Goal: Check status: Check status

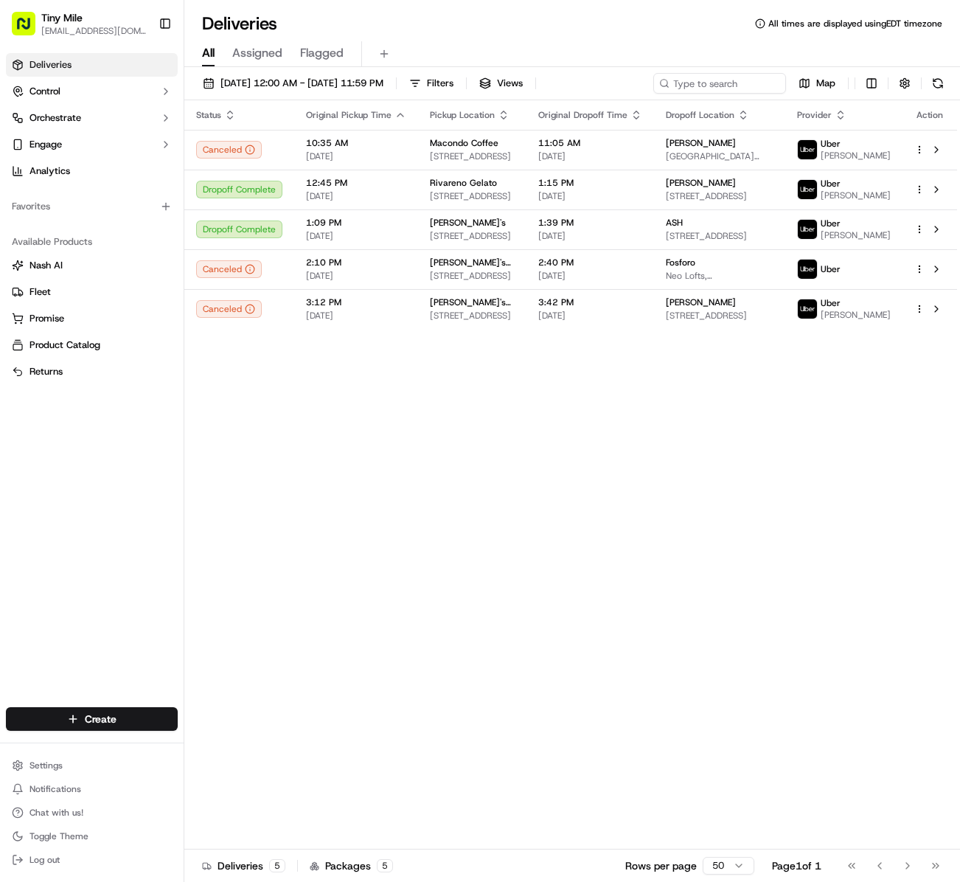
click at [348, 584] on div "Status Original Pickup Time Pickup Location Original Dropoff Time Dropoff Locat…" at bounding box center [570, 474] width 773 height 749
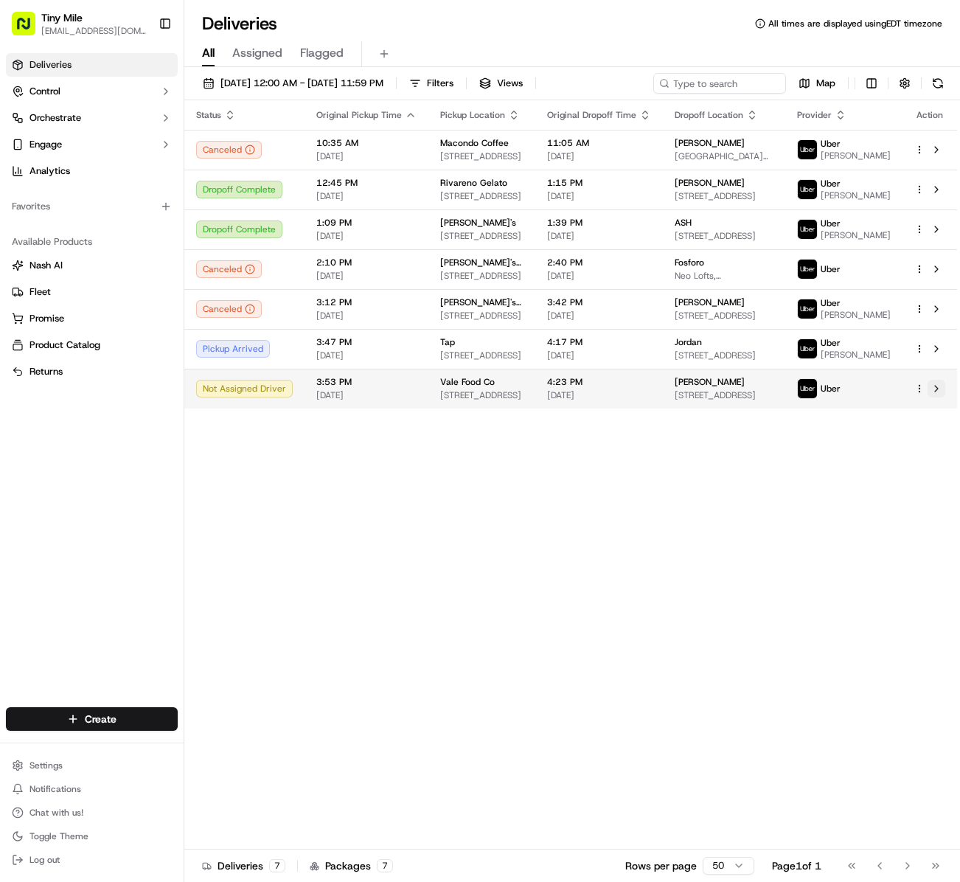
click at [940, 398] on button at bounding box center [937, 389] width 18 height 18
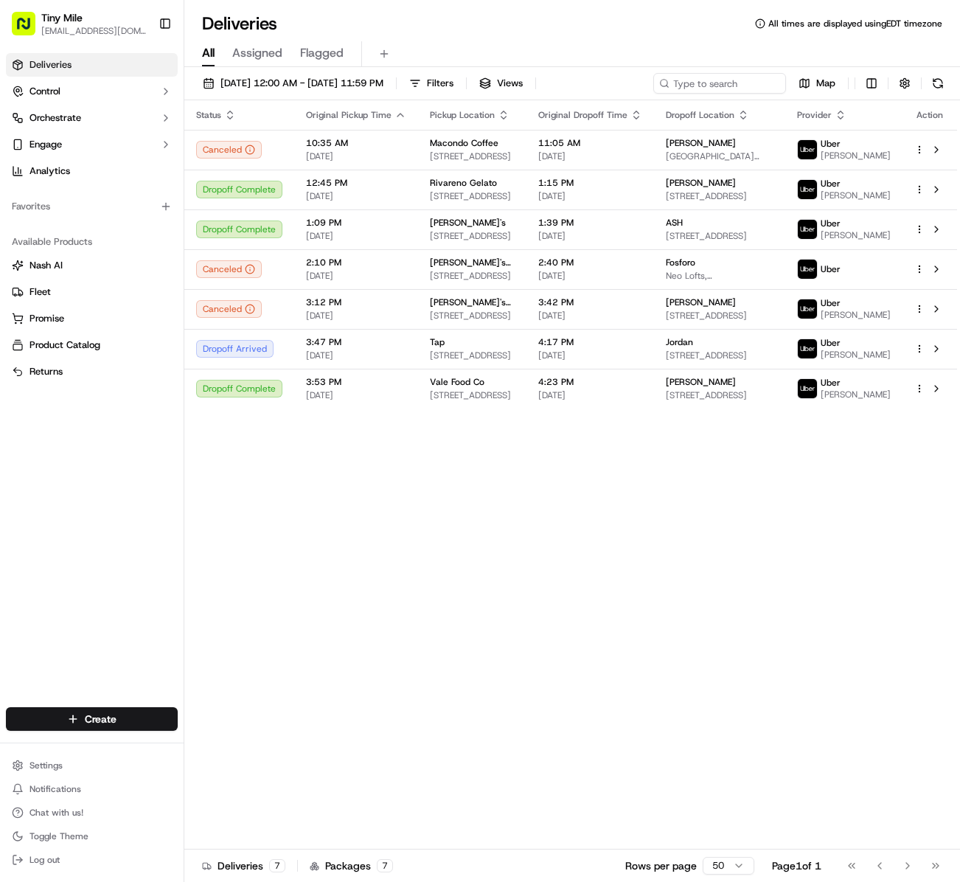
click at [605, 569] on div "Status Original Pickup Time Pickup Location Original Dropoff Time Dropoff Locat…" at bounding box center [570, 474] width 773 height 749
click at [935, 398] on button at bounding box center [937, 389] width 18 height 18
click at [934, 398] on button at bounding box center [937, 389] width 18 height 18
click at [564, 535] on div "Status Original Pickup Time Pickup Location Original Dropoff Time Dropoff Locat…" at bounding box center [570, 474] width 773 height 749
click at [429, 603] on div "Status Original Pickup Time Pickup Location Original Dropoff Time Dropoff Locat…" at bounding box center [570, 474] width 773 height 749
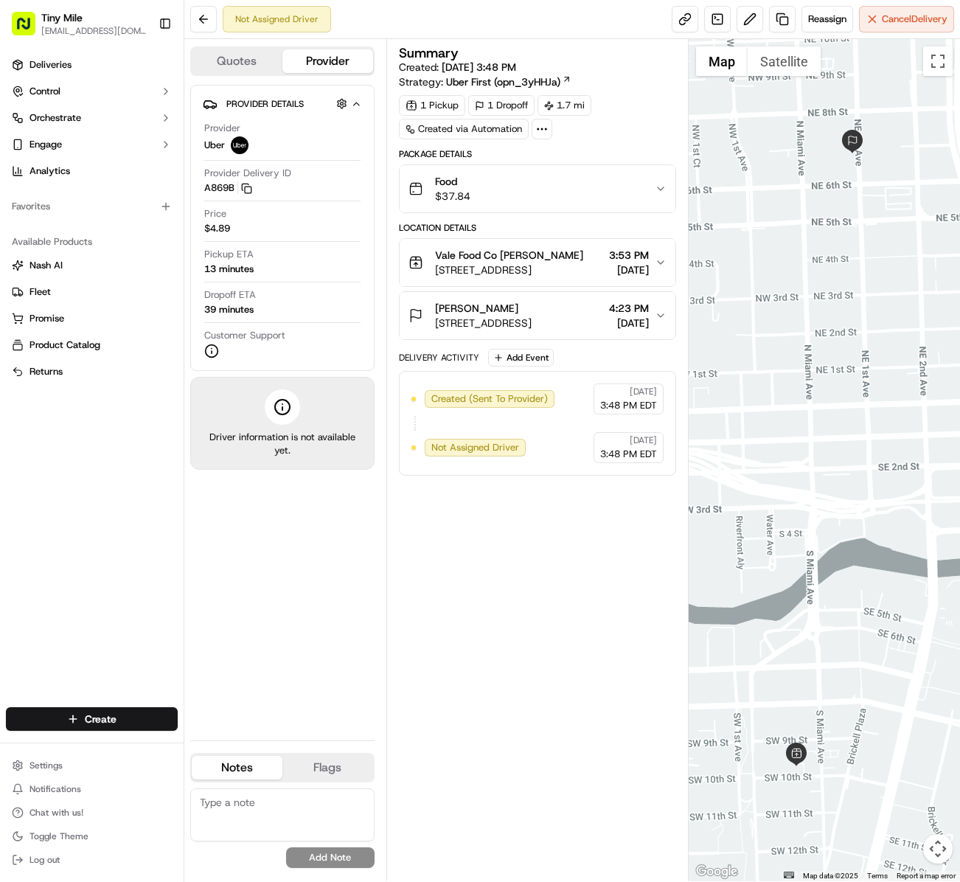
click at [559, 631] on div "Summary Created: [DATE] 3:48 PM Strategy: Uber First (opn_3yHHJa) 1 Pickup 1 Dr…" at bounding box center [537, 460] width 277 height 828
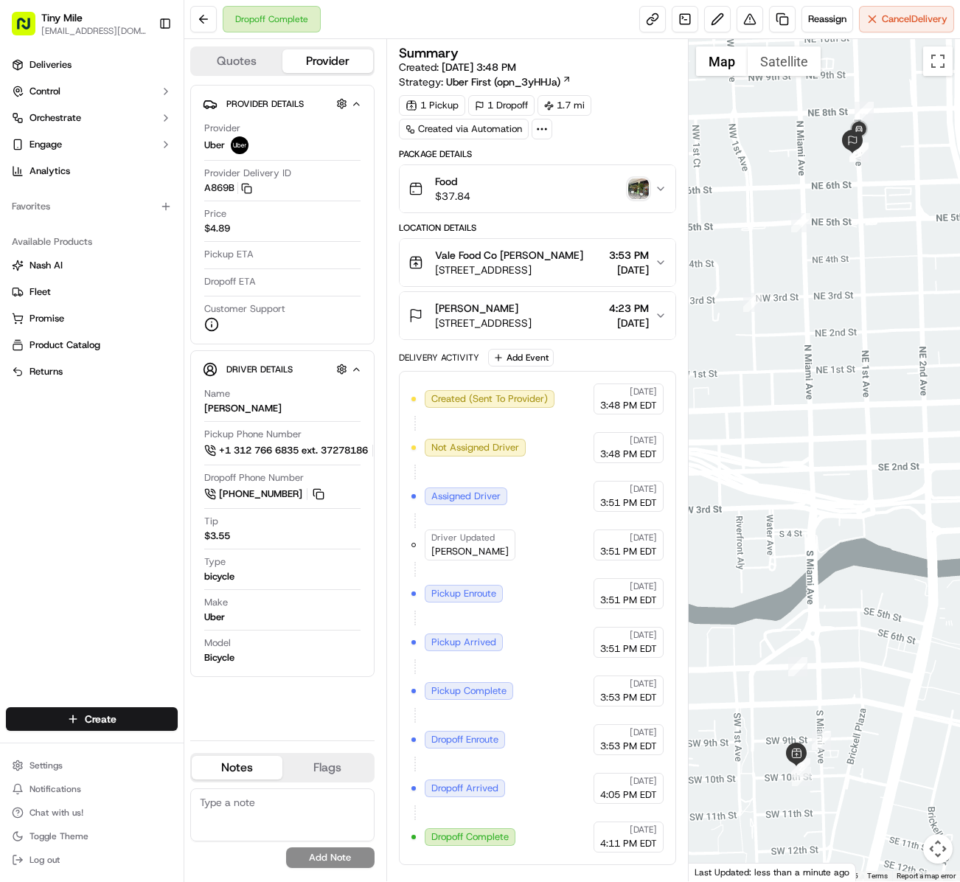
click at [637, 199] on img "button" at bounding box center [638, 188] width 21 height 21
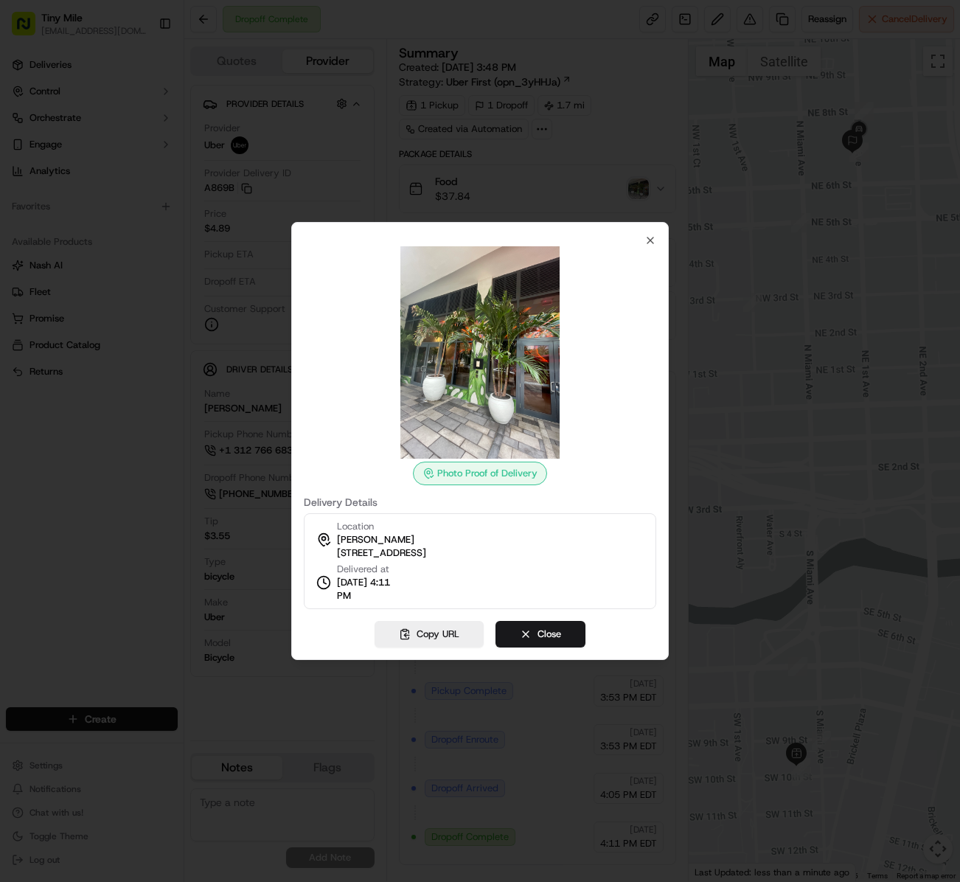
click at [488, 360] on img at bounding box center [480, 352] width 212 height 212
click at [478, 357] on img at bounding box center [480, 352] width 212 height 212
click at [484, 385] on img at bounding box center [480, 352] width 212 height 212
click at [475, 384] on img at bounding box center [480, 352] width 212 height 212
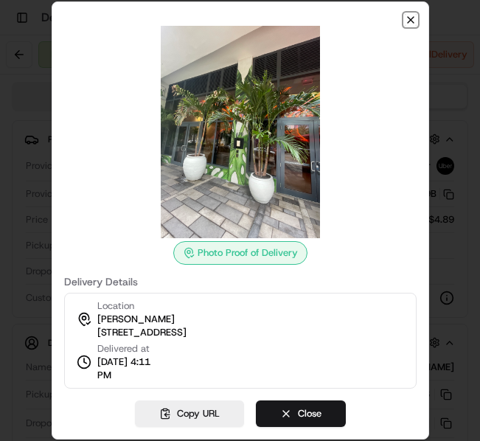
click at [413, 22] on icon "button" at bounding box center [411, 20] width 6 height 6
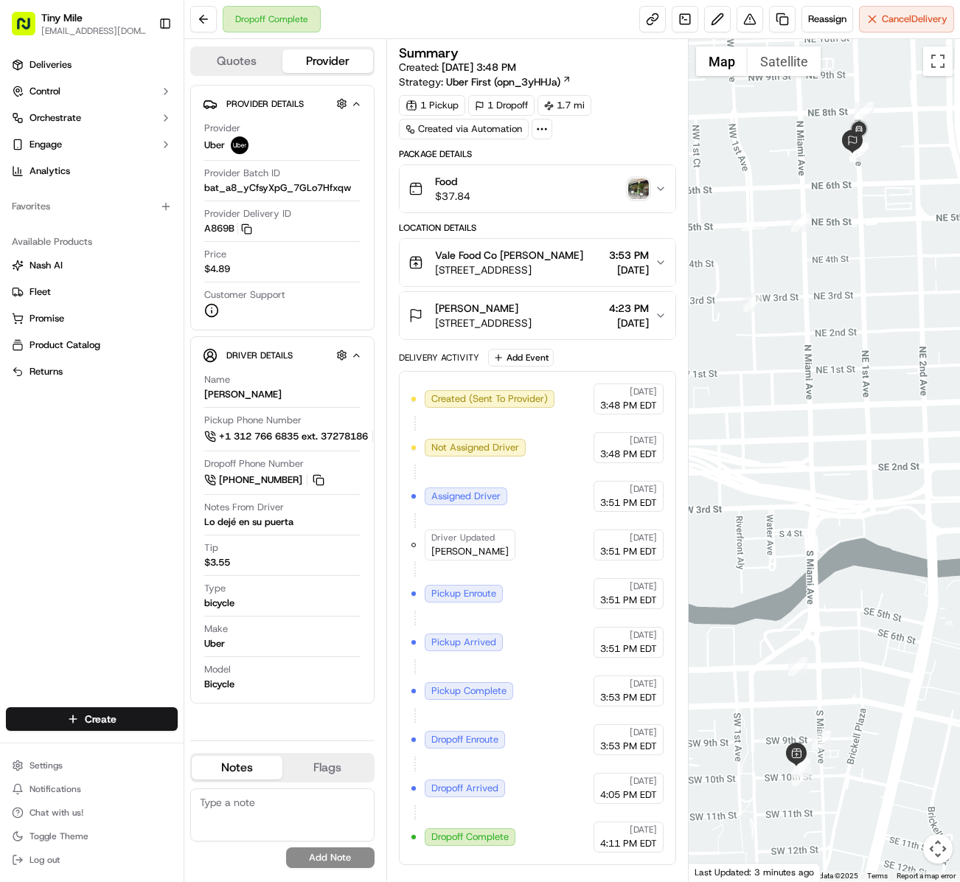
click at [633, 190] on img "button" at bounding box center [638, 188] width 21 height 21
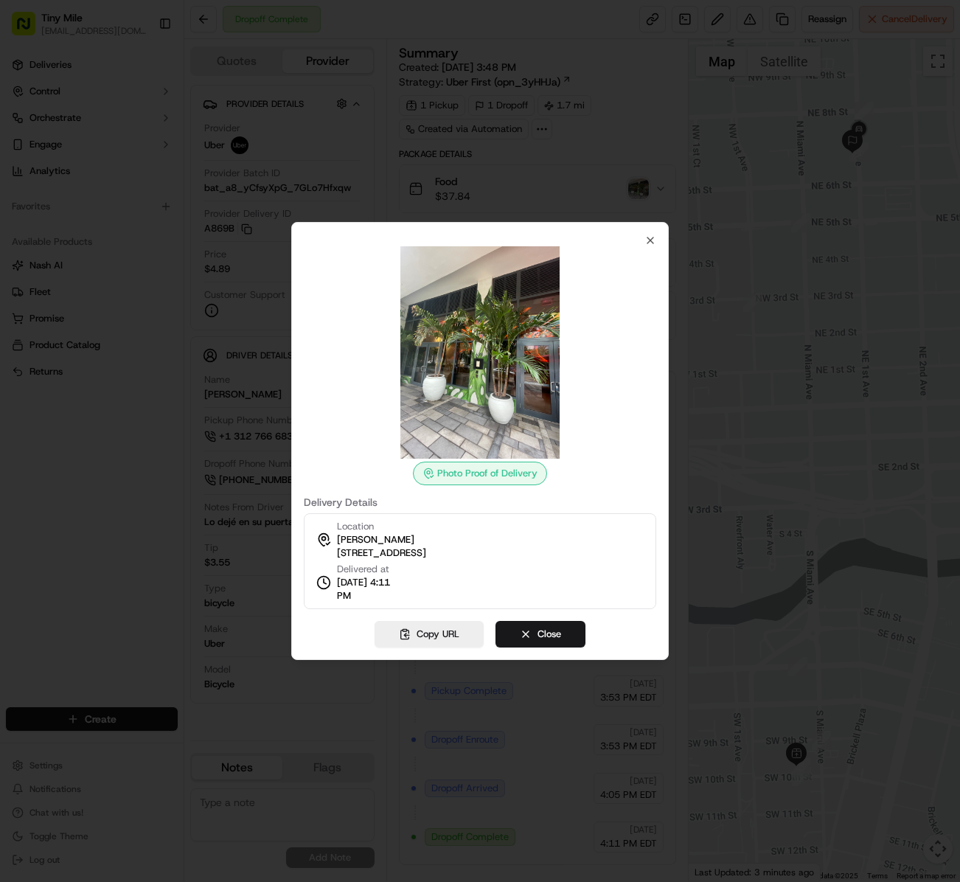
click at [485, 351] on img at bounding box center [480, 352] width 212 height 212
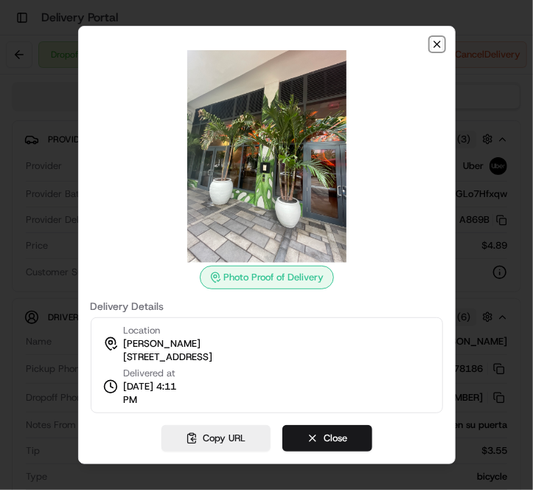
click at [440, 44] on icon "button" at bounding box center [437, 44] width 12 height 12
